Goal: Find specific page/section: Find specific page/section

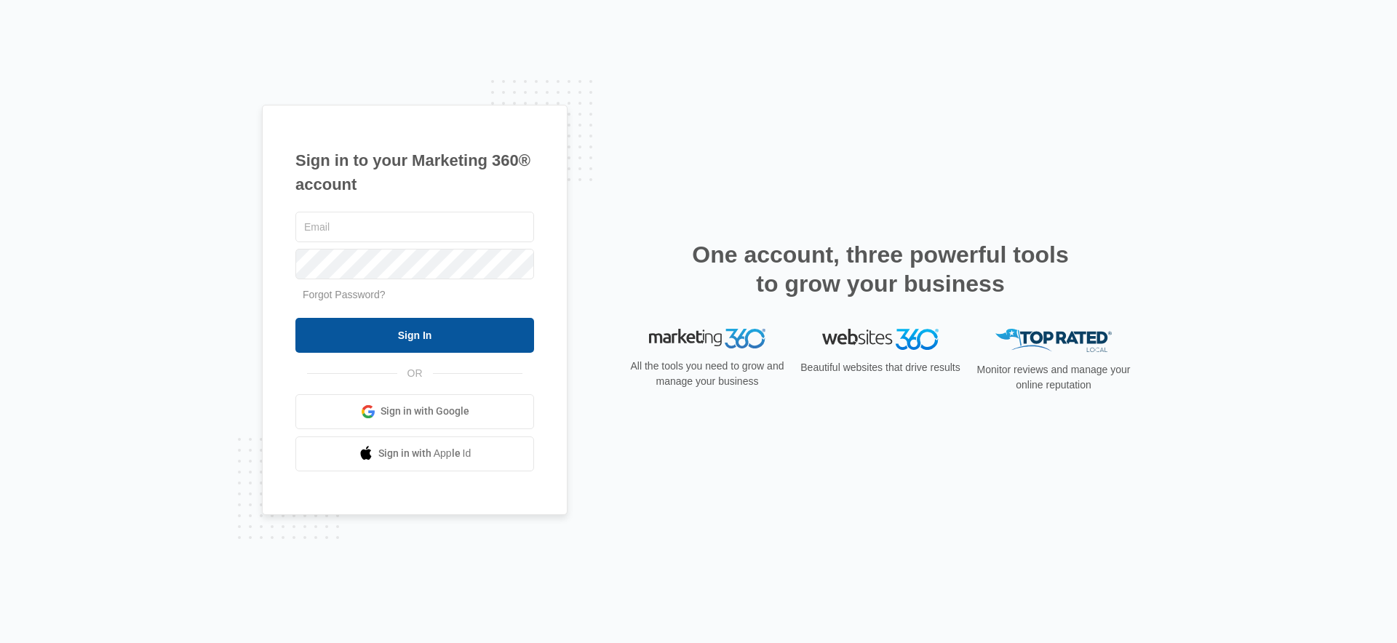
type input "nicole.white@madwire.com"
click at [402, 345] on input "Sign In" at bounding box center [414, 335] width 239 height 35
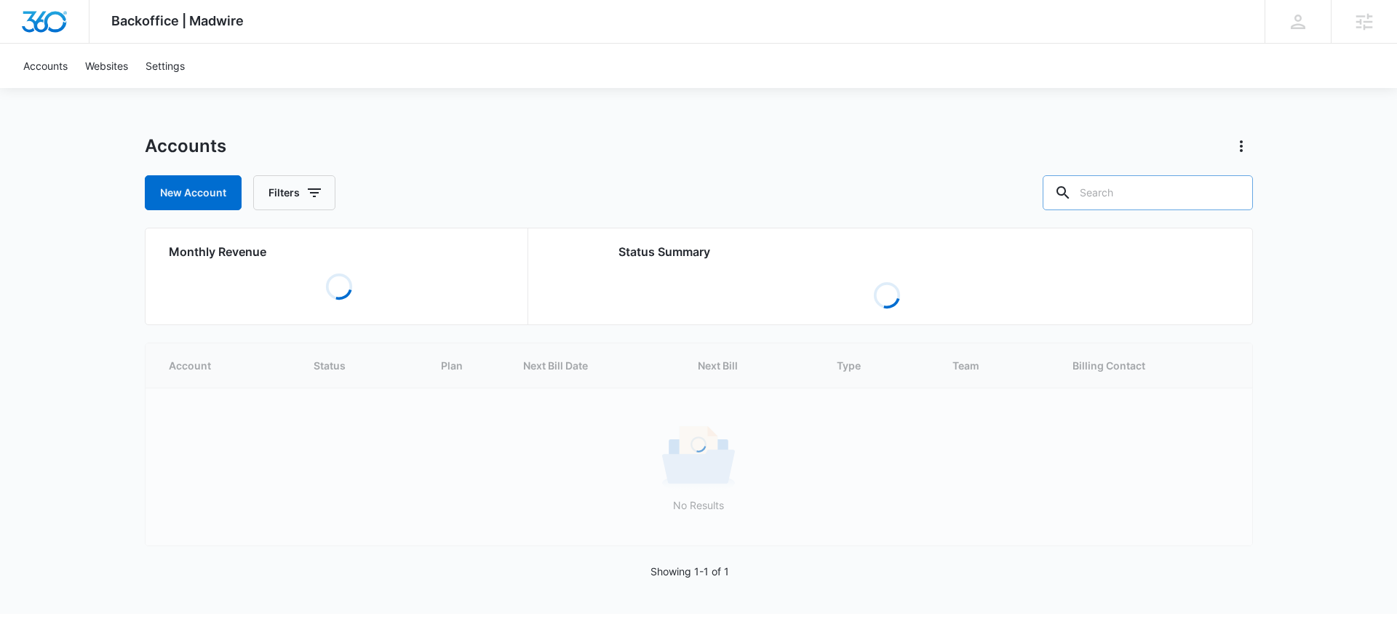
click at [1172, 197] on input "text" at bounding box center [1148, 192] width 210 height 35
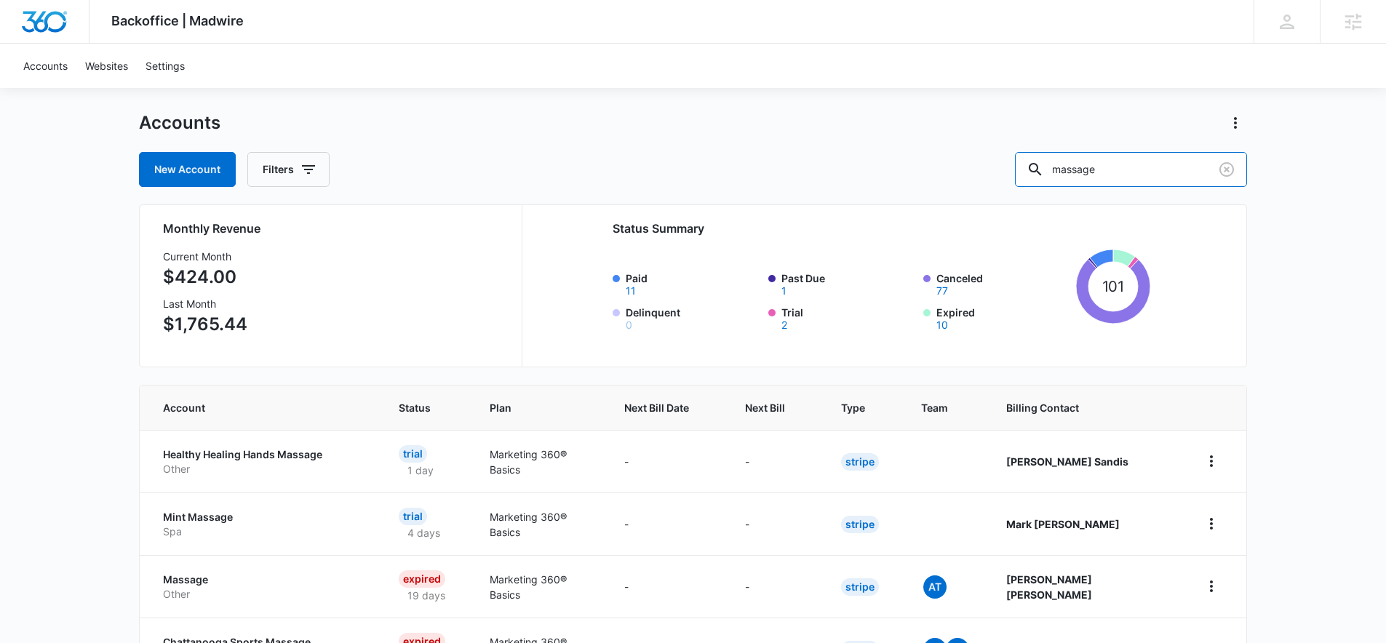
scroll to position [146, 0]
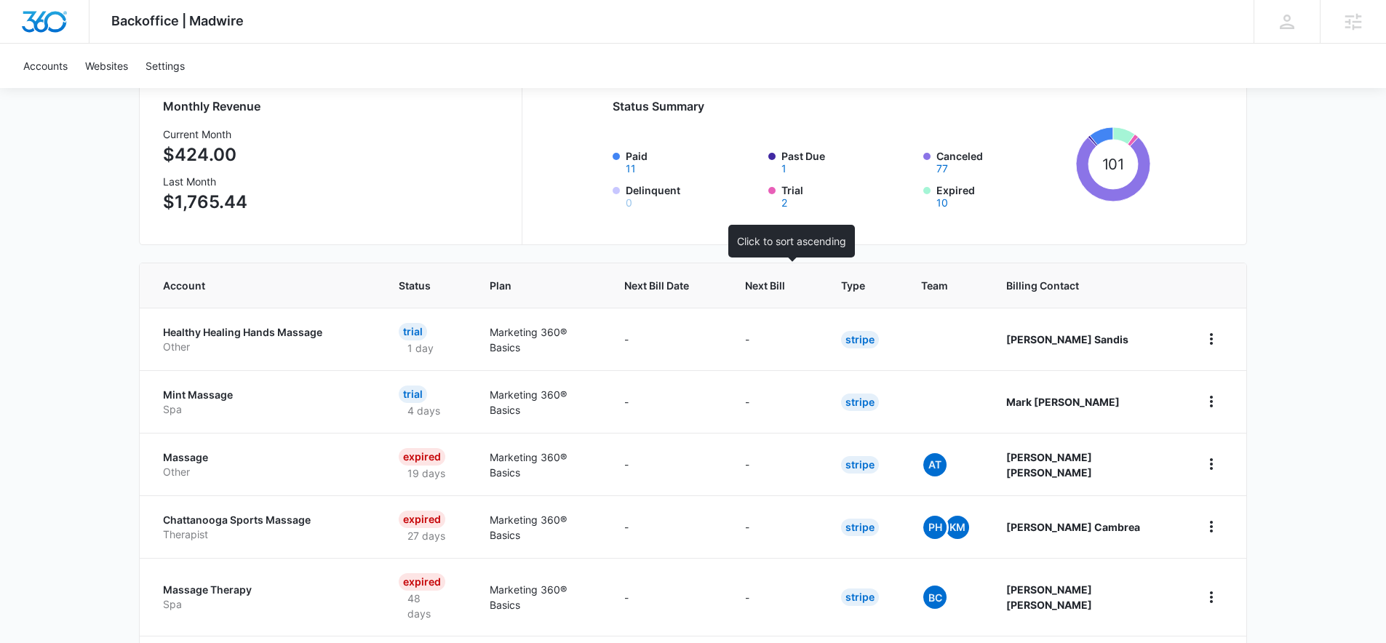
click at [785, 286] on span "Next Bill" at bounding box center [765, 285] width 40 height 15
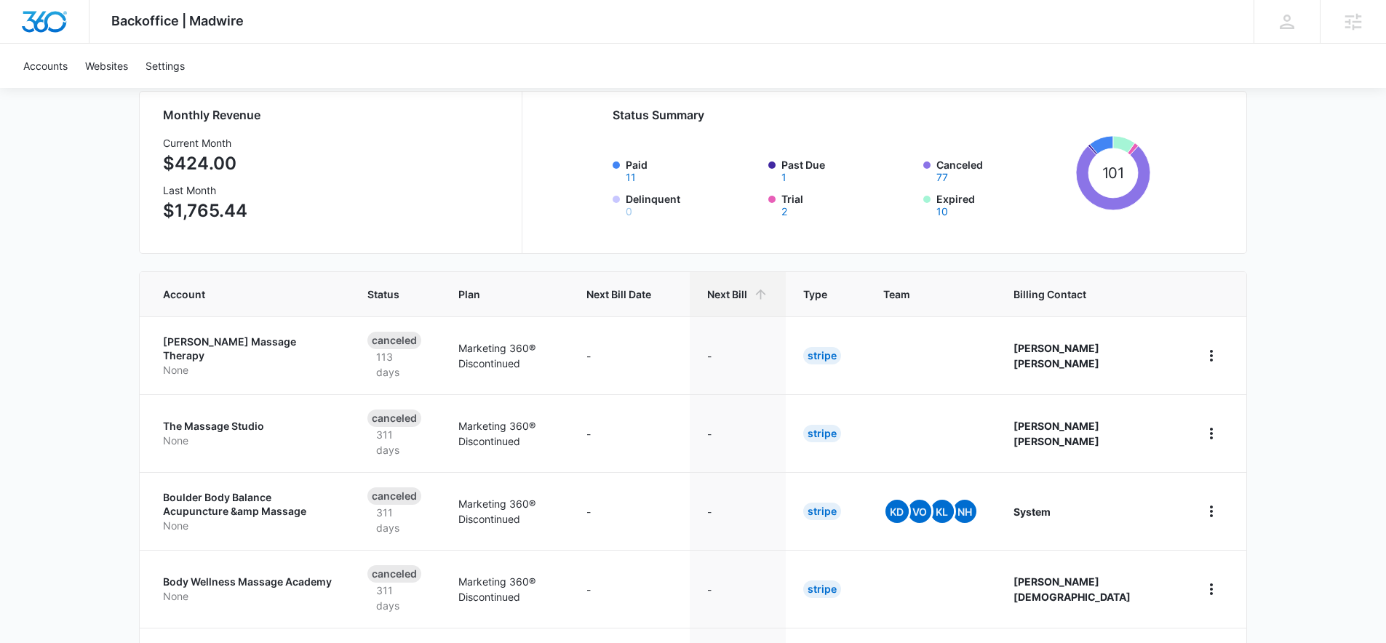
scroll to position [307, 0]
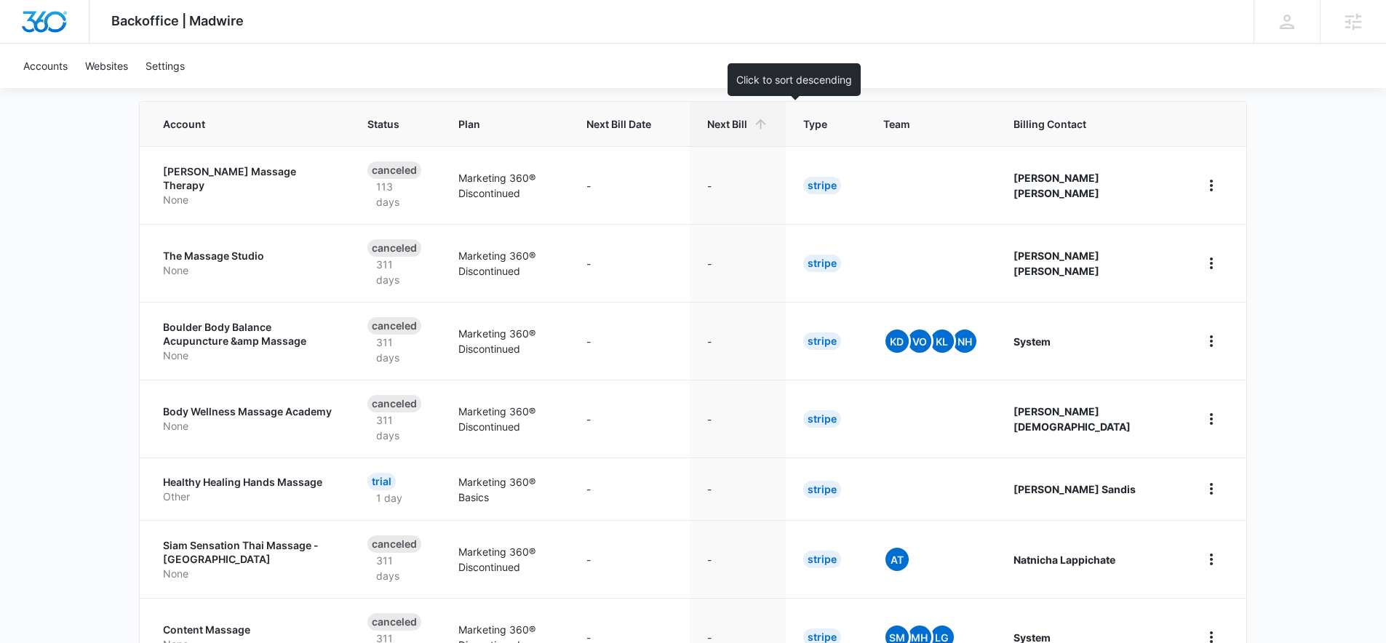
click at [747, 124] on span "Next Bill" at bounding box center [727, 123] width 40 height 15
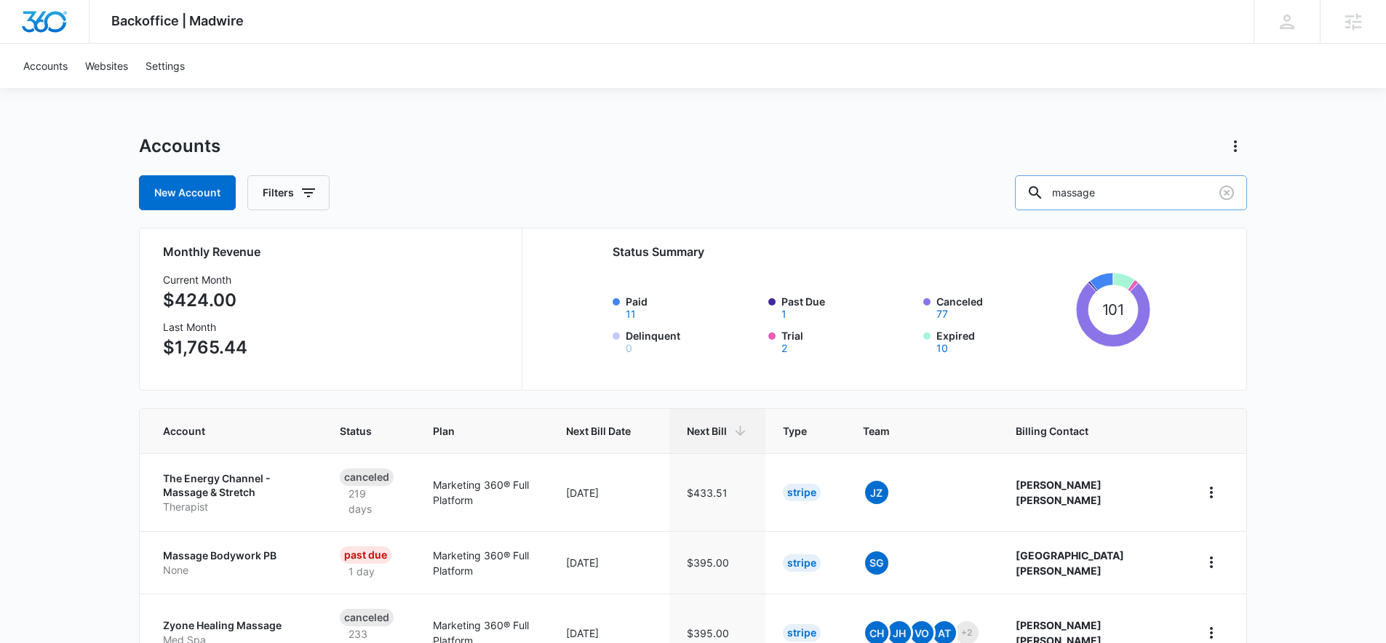
click at [1112, 198] on input "massage" at bounding box center [1131, 192] width 232 height 35
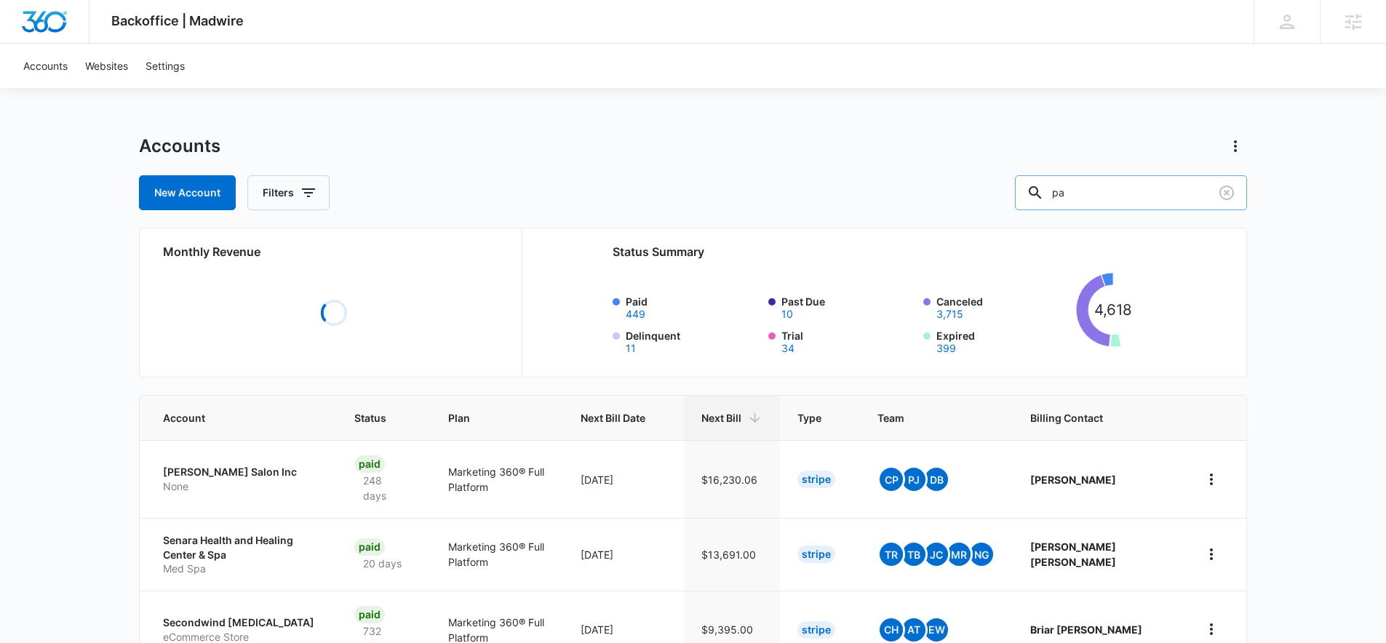
click at [1088, 195] on input "pa" at bounding box center [1131, 192] width 232 height 35
type input "spa"
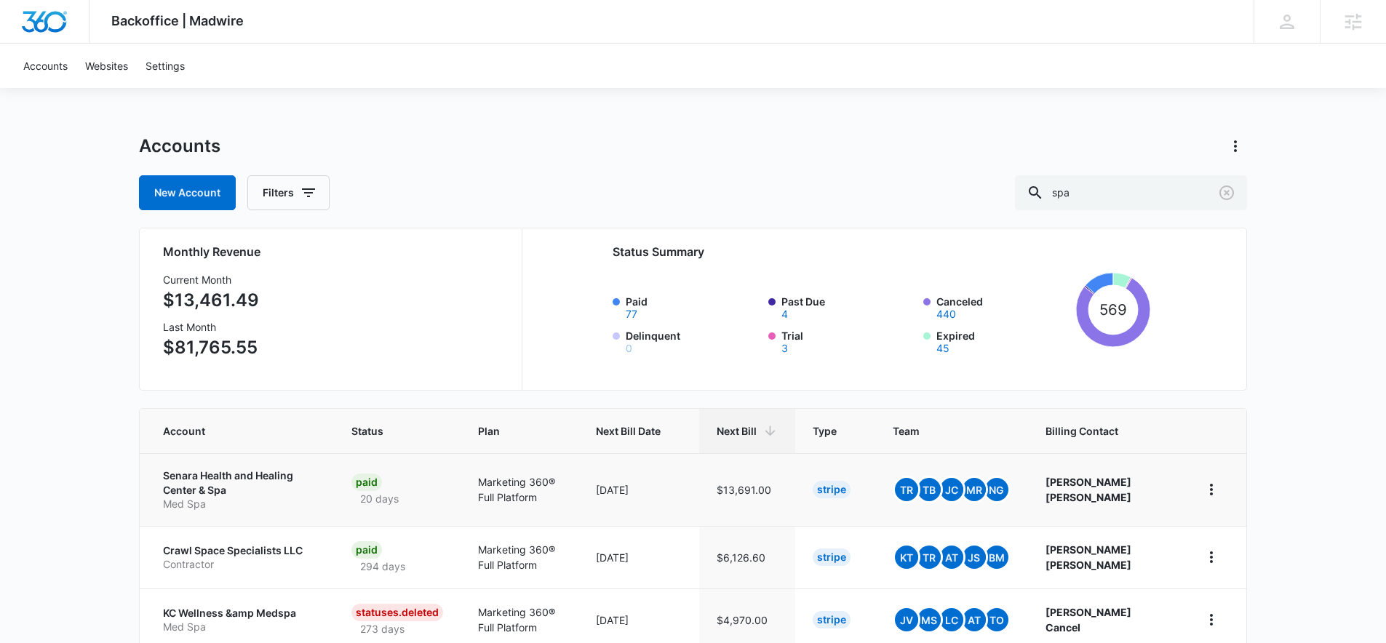
click at [191, 478] on p "Senara Health and Healing Center & Spa" at bounding box center [240, 483] width 154 height 28
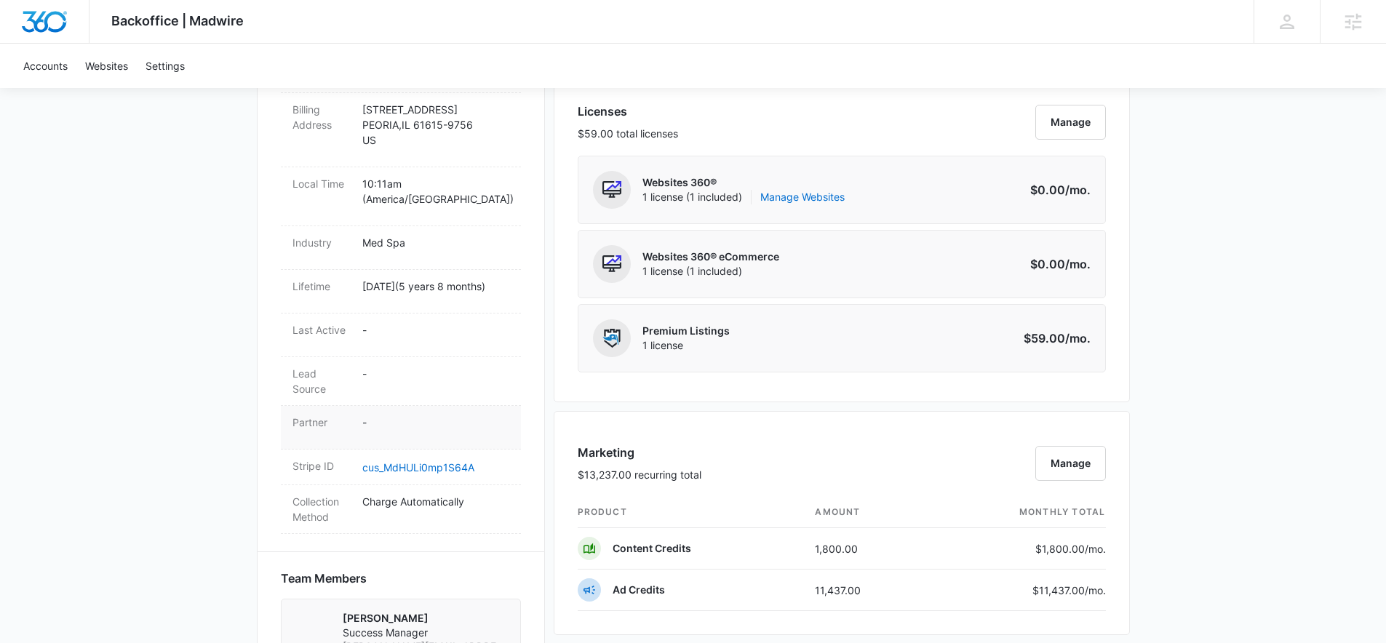
scroll to position [104, 0]
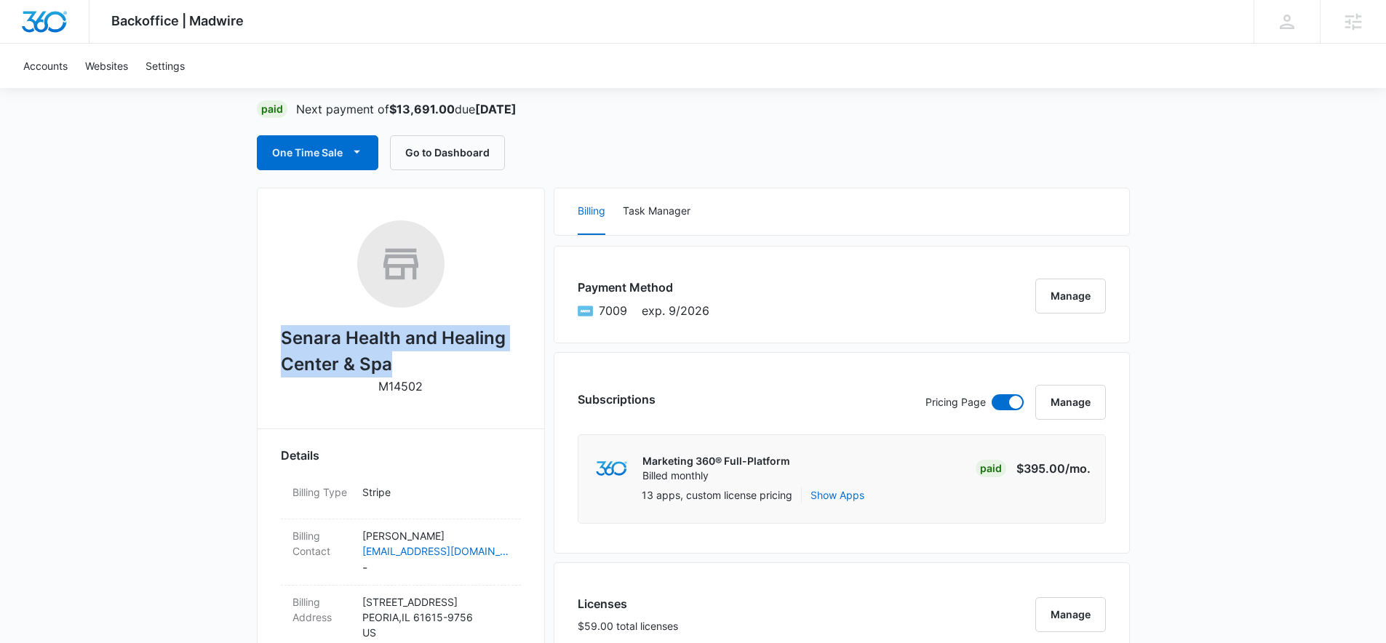
drag, startPoint x: 283, startPoint y: 335, endPoint x: 403, endPoint y: 358, distance: 122.2
click at [440, 367] on h2 "Senara Health and Healing Center & Spa" at bounding box center [401, 351] width 240 height 52
copy h2 "Senara Health and Healing Center & Spa"
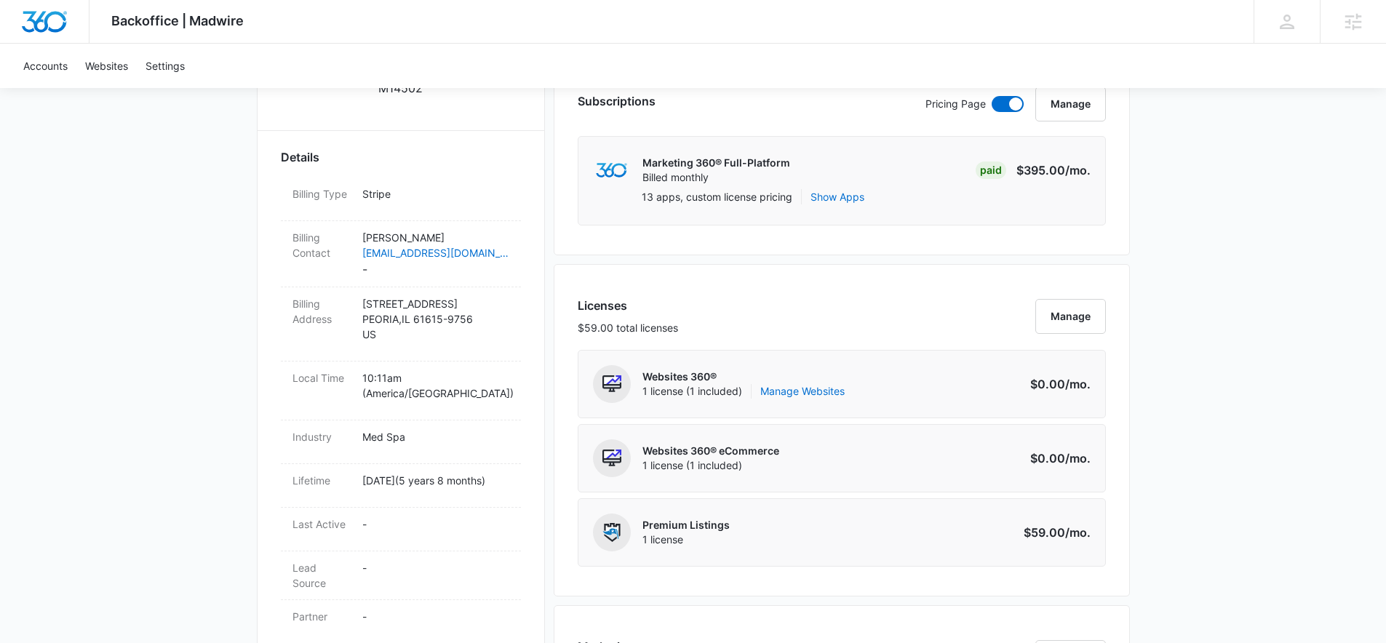
scroll to position [0, 0]
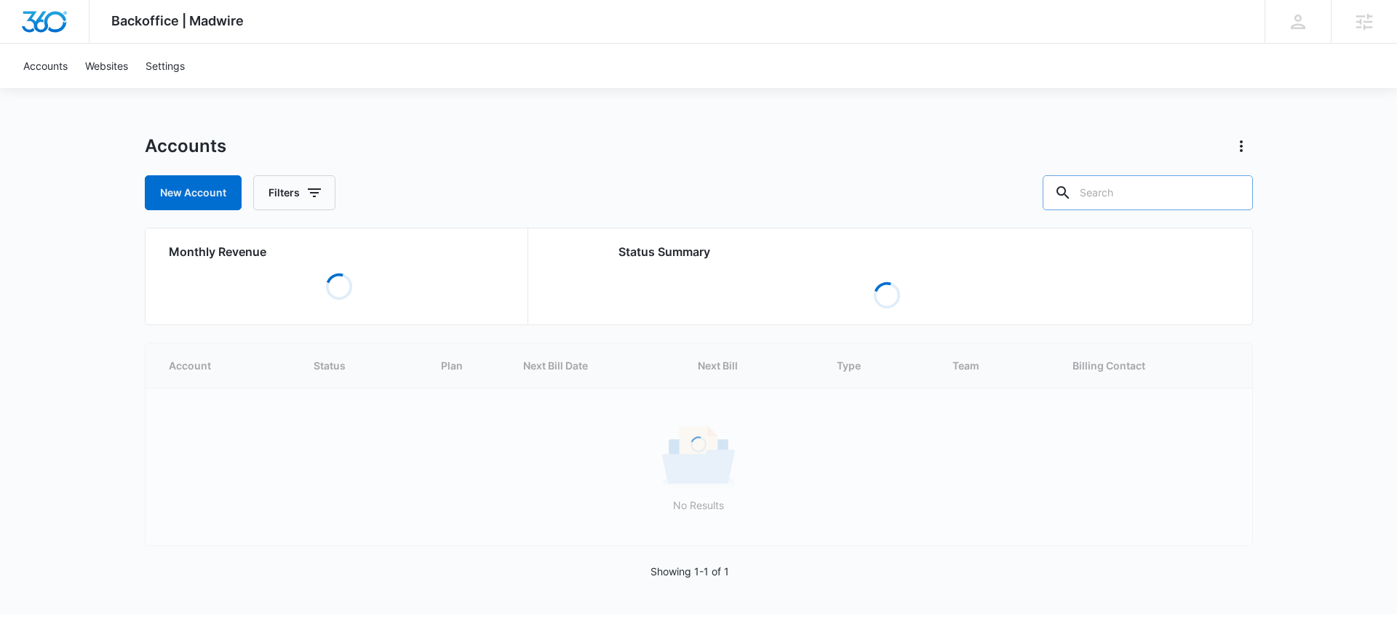
click at [1142, 195] on input "text" at bounding box center [1148, 192] width 210 height 35
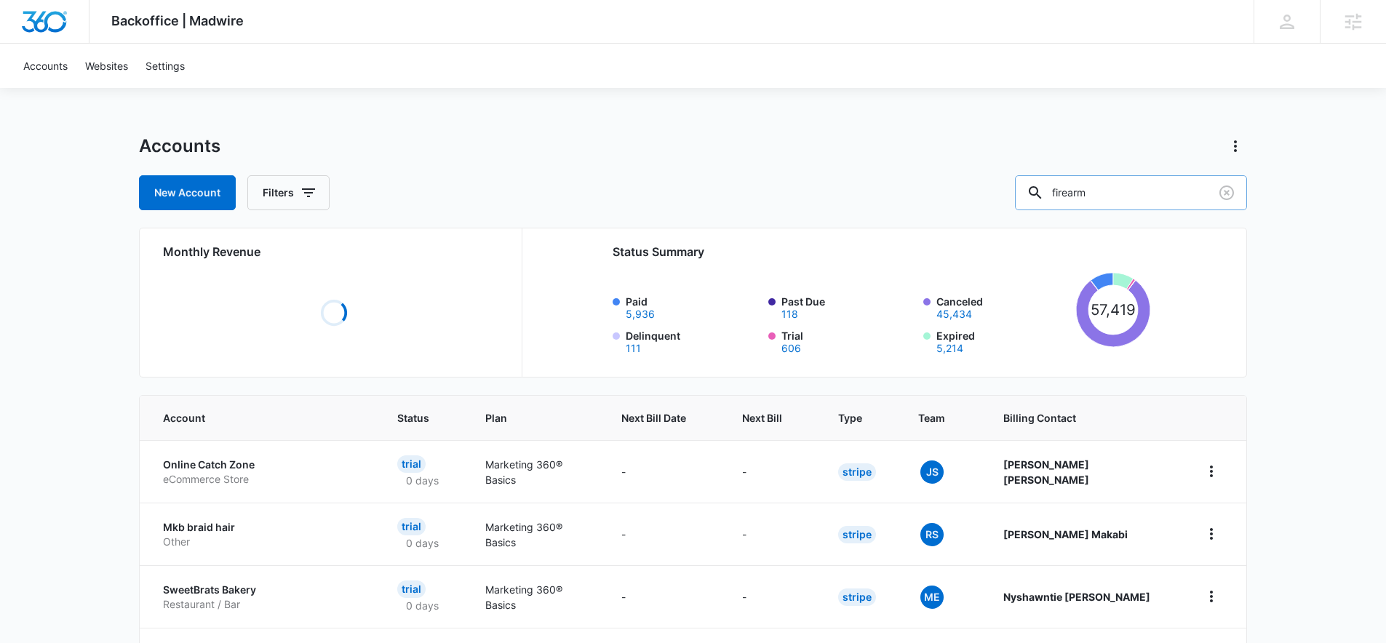
type input "firearm"
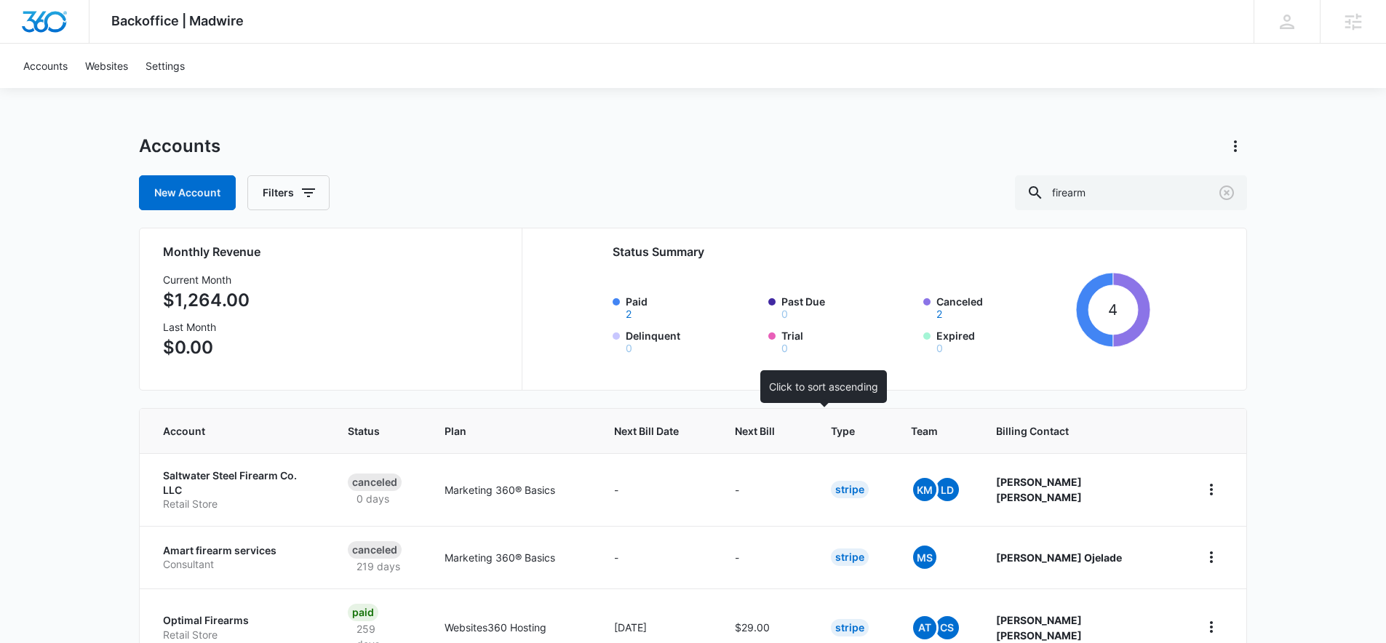
click at [800, 441] on th "Next Bill" at bounding box center [765, 431] width 96 height 44
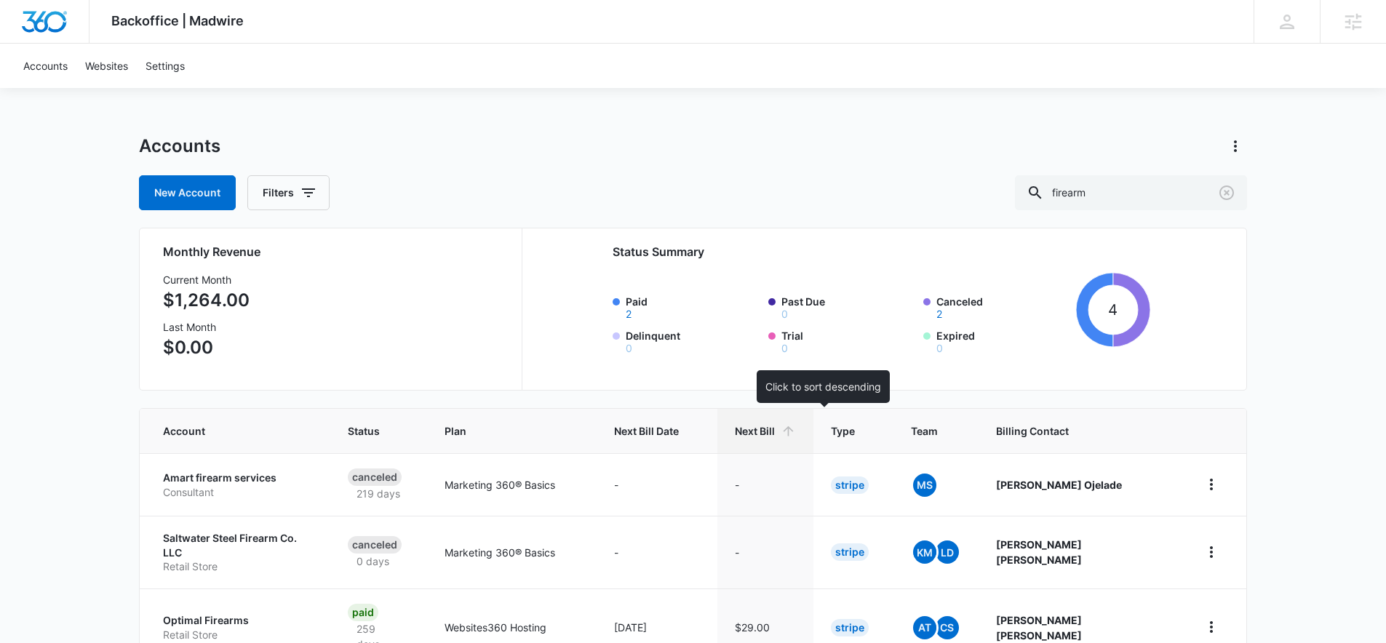
click at [775, 437] on span "Next Bill" at bounding box center [755, 430] width 40 height 15
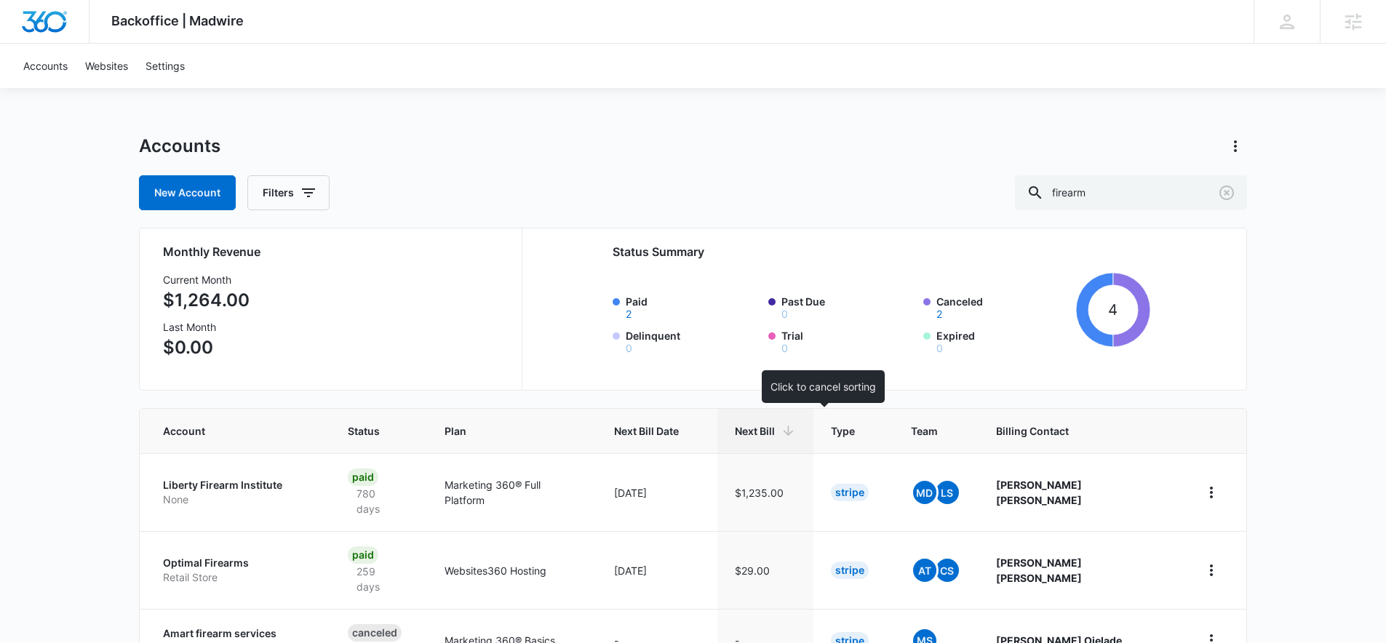
scroll to position [3, 0]
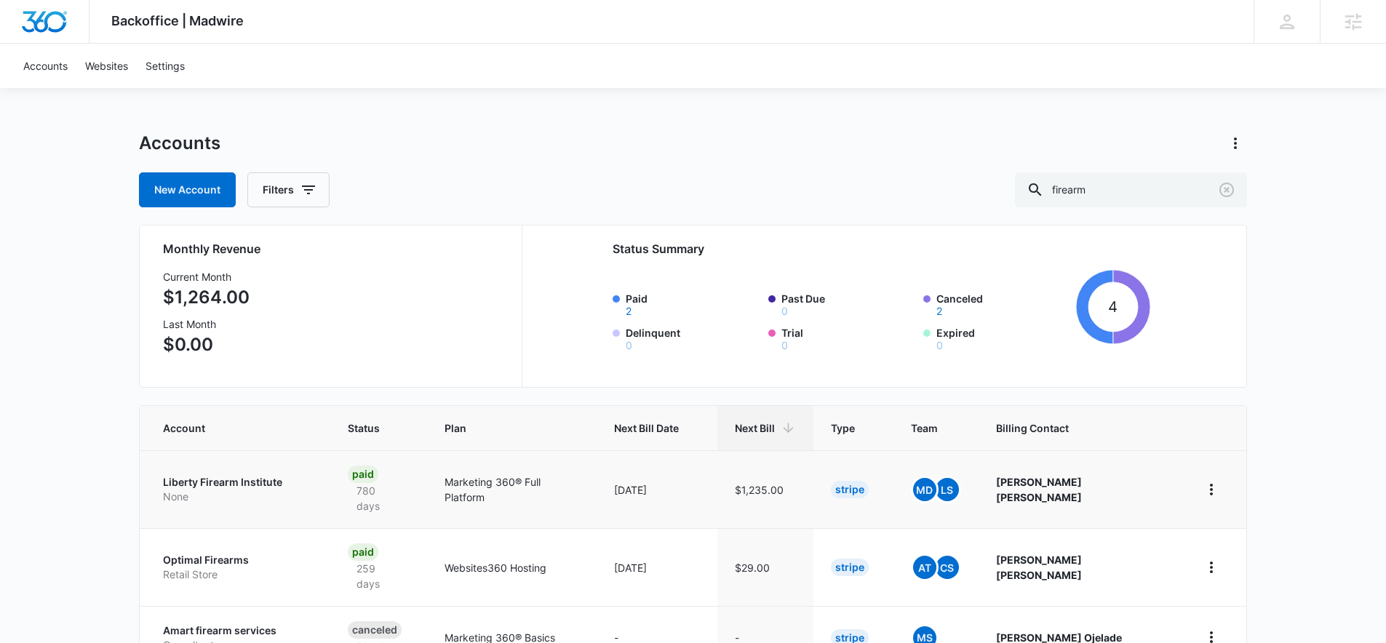
click at [236, 490] on p "None" at bounding box center [238, 497] width 150 height 15
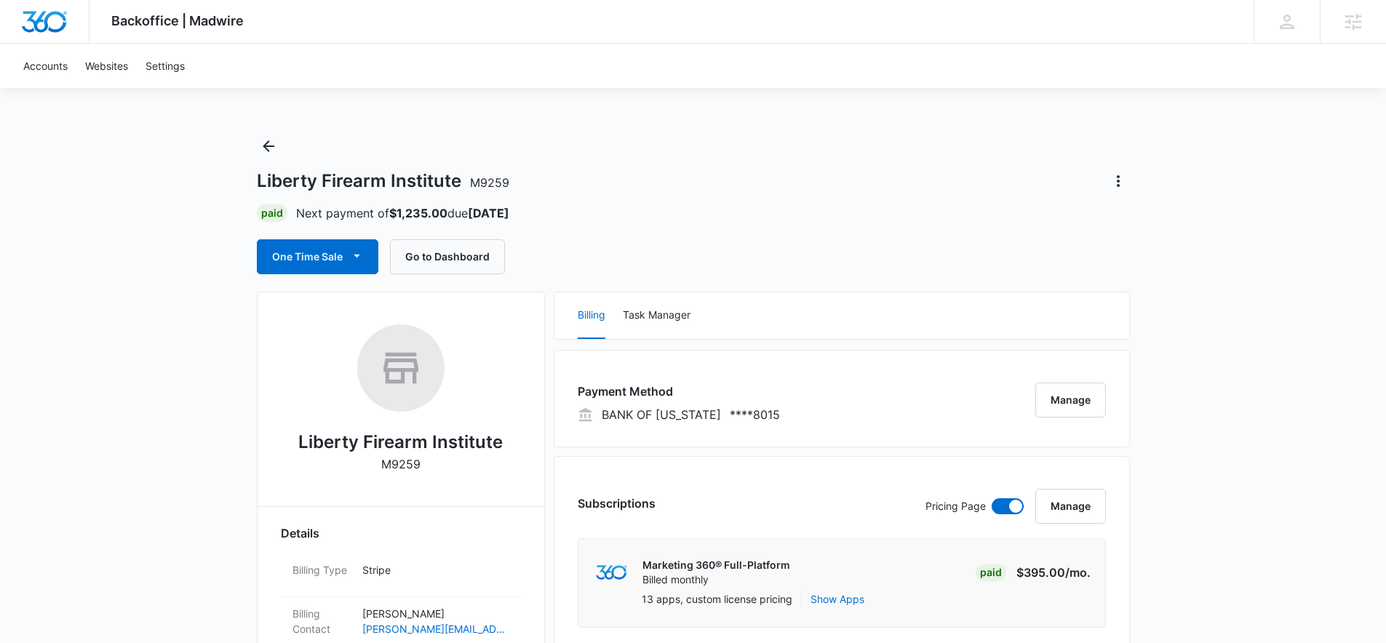
click at [357, 439] on h2 "Liberty Firearm Institute" at bounding box center [400, 442] width 204 height 26
copy h2 "Liberty Firearm Institute"
click at [258, 146] on button "Back" at bounding box center [268, 146] width 23 height 23
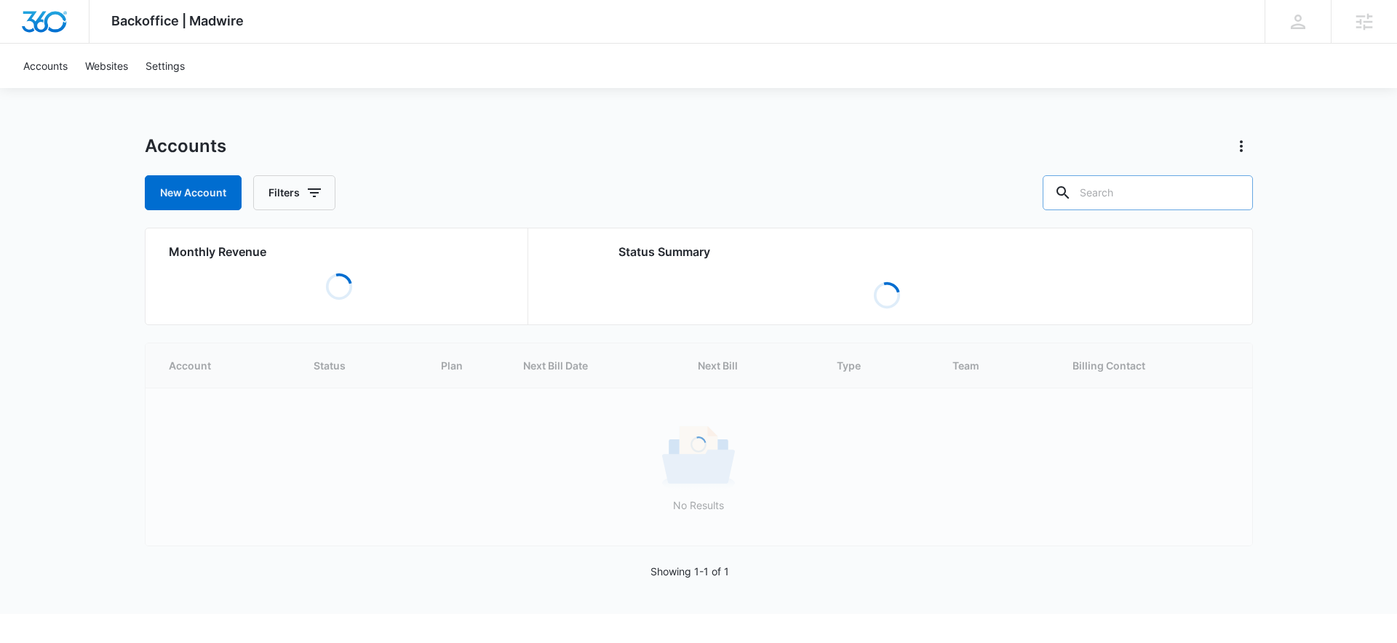
click at [1153, 199] on input "text" at bounding box center [1148, 192] width 210 height 35
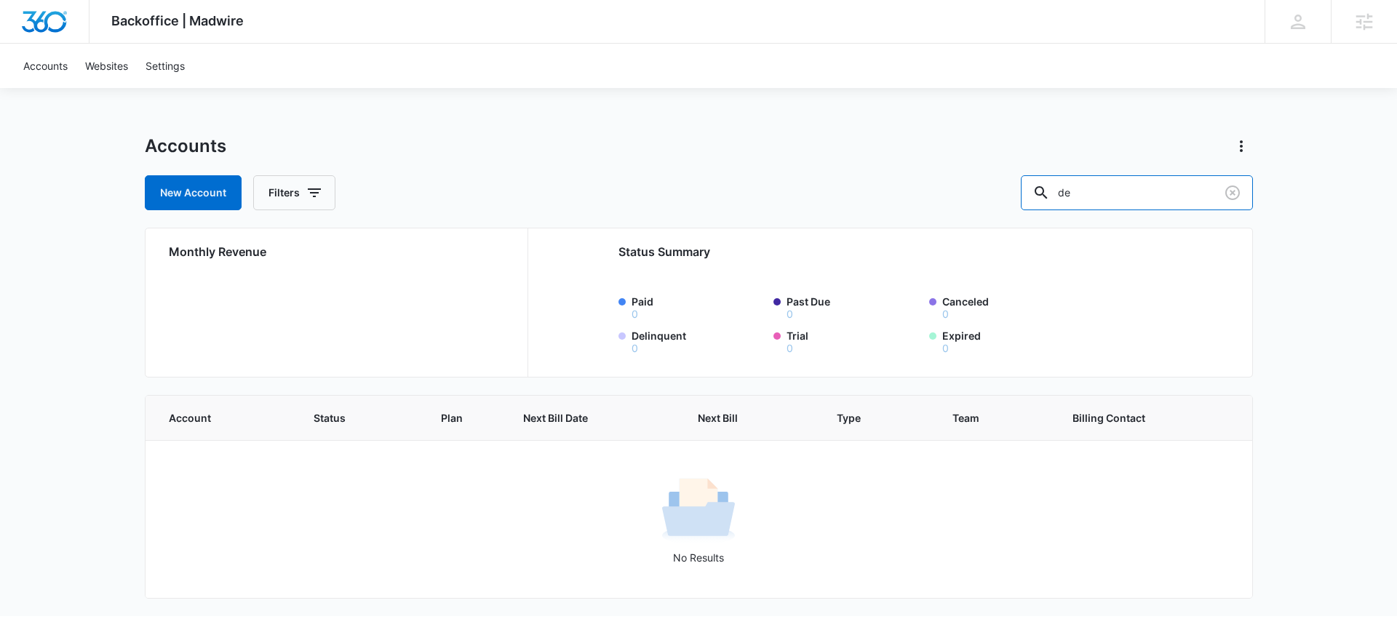
type input "d"
type input "gun"
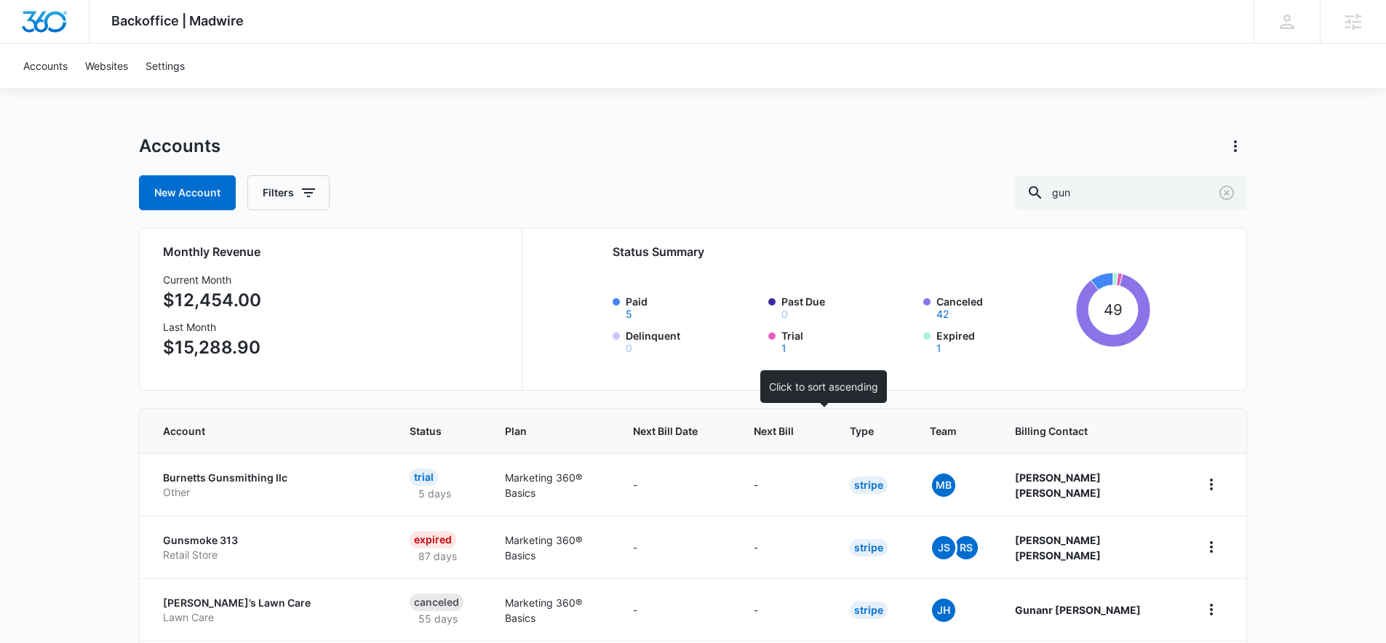
click at [794, 432] on span "Next Bill" at bounding box center [774, 430] width 40 height 15
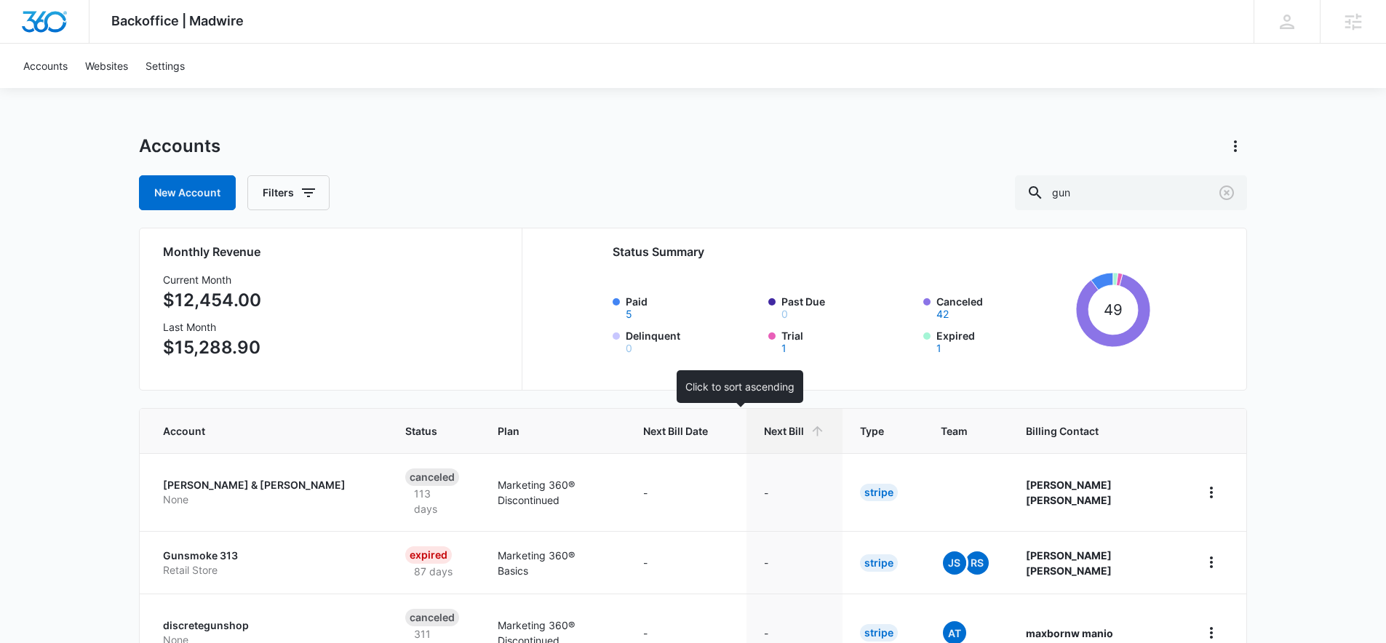
click at [708, 430] on span "Next Bill Date" at bounding box center [675, 430] width 65 height 15
click at [708, 438] on span "Next Bill Date" at bounding box center [675, 430] width 65 height 15
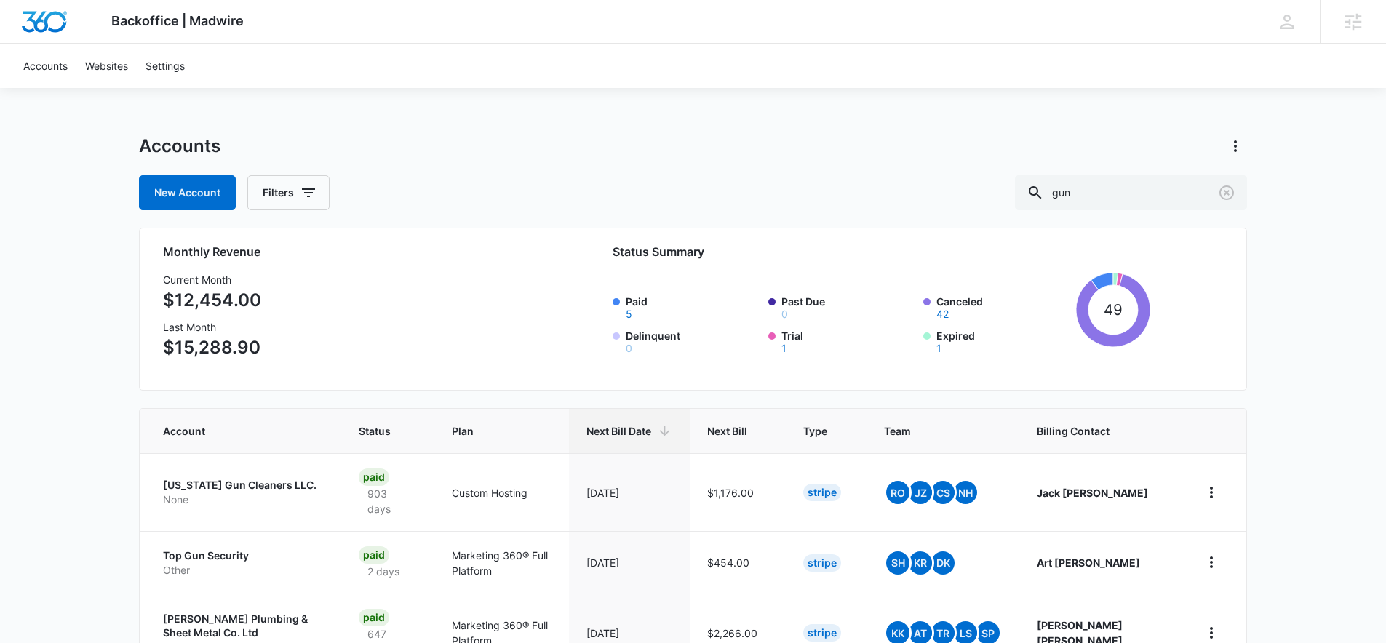
scroll to position [291, 0]
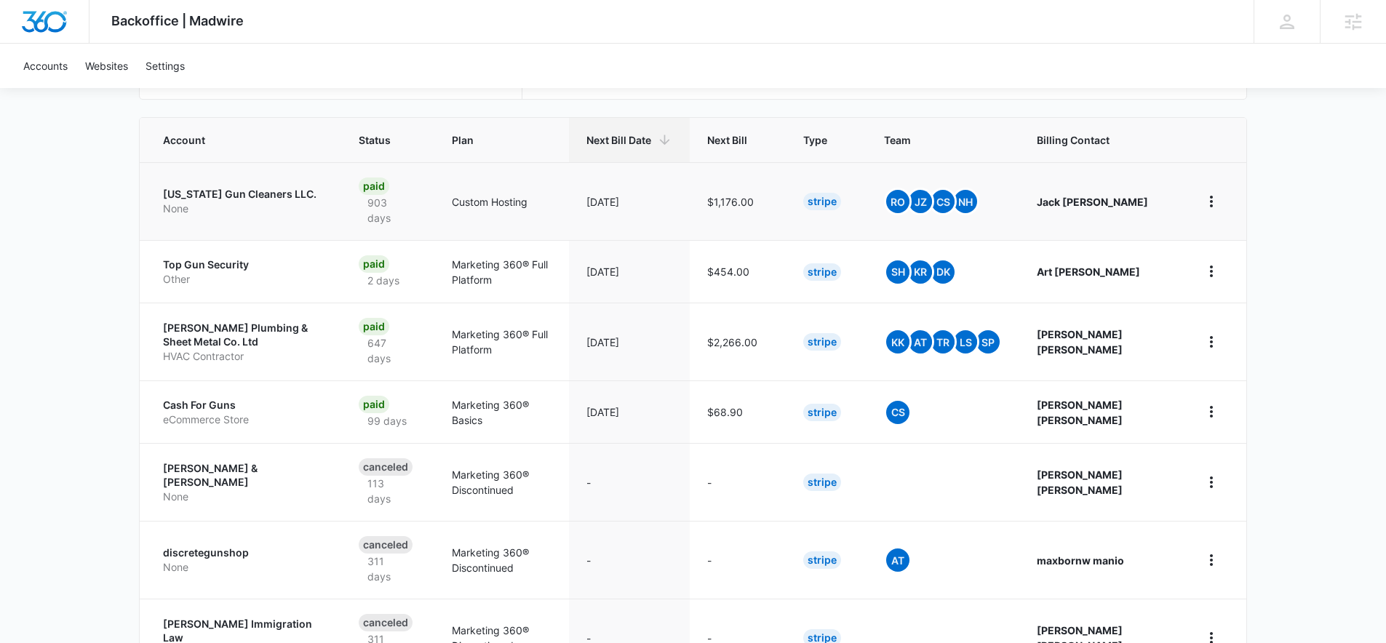
click at [239, 212] on p "None" at bounding box center [243, 209] width 161 height 15
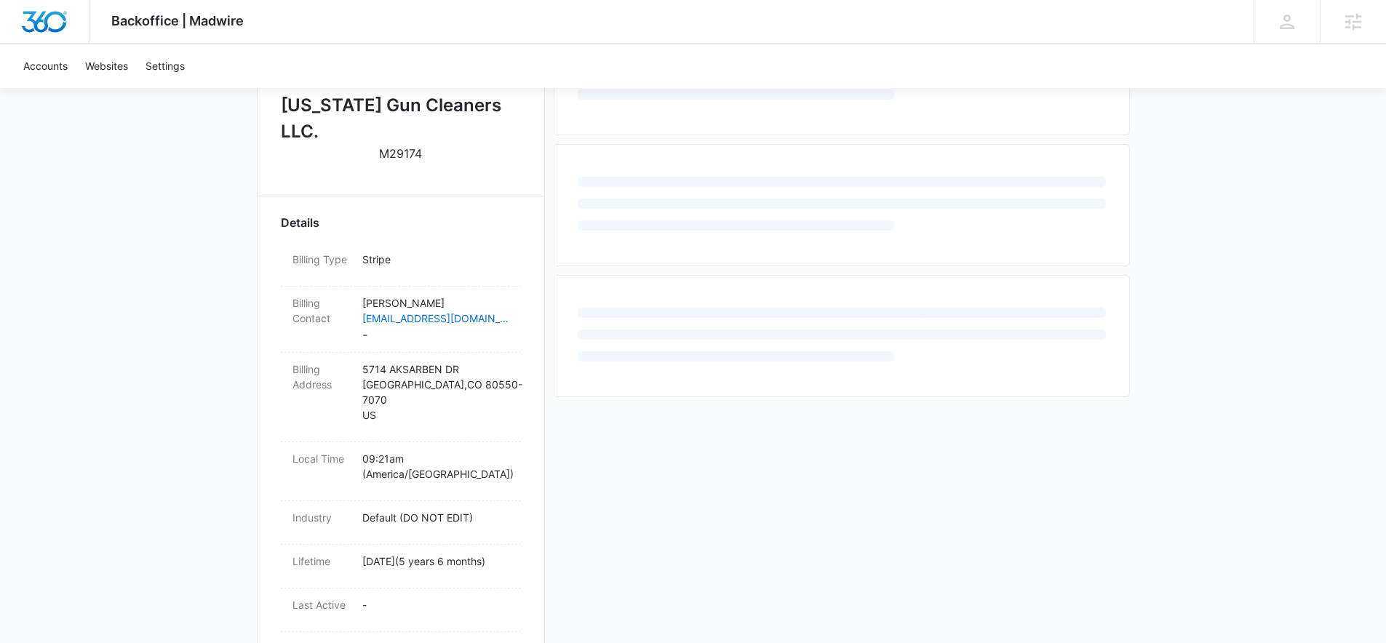
scroll to position [453, 0]
